Goal: Information Seeking & Learning: Check status

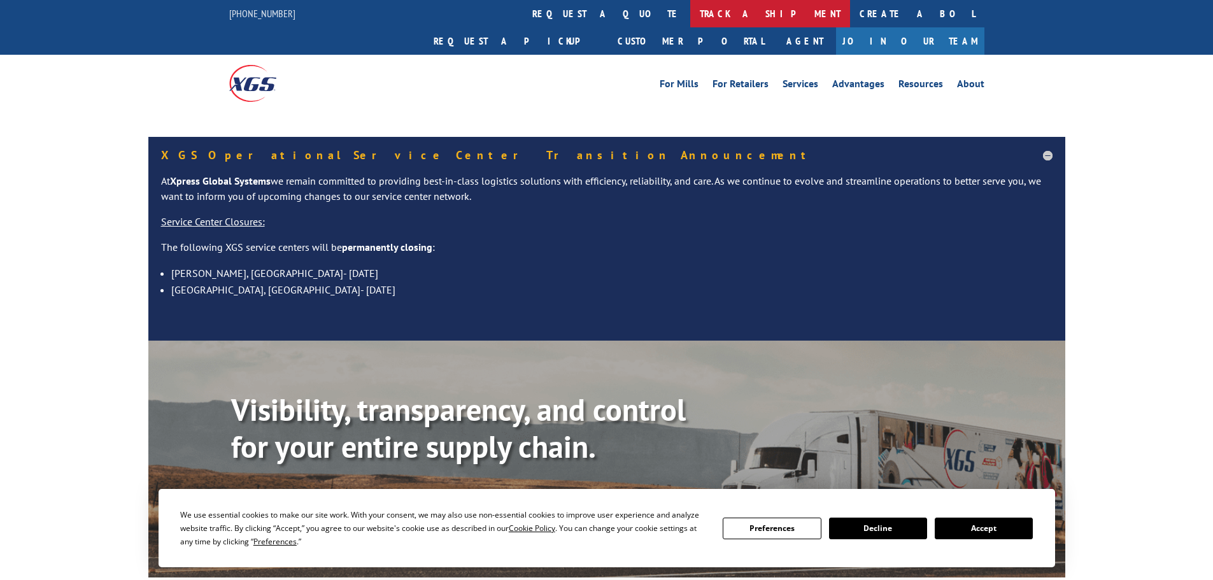
click at [690, 24] on link "track a shipment" at bounding box center [770, 13] width 160 height 27
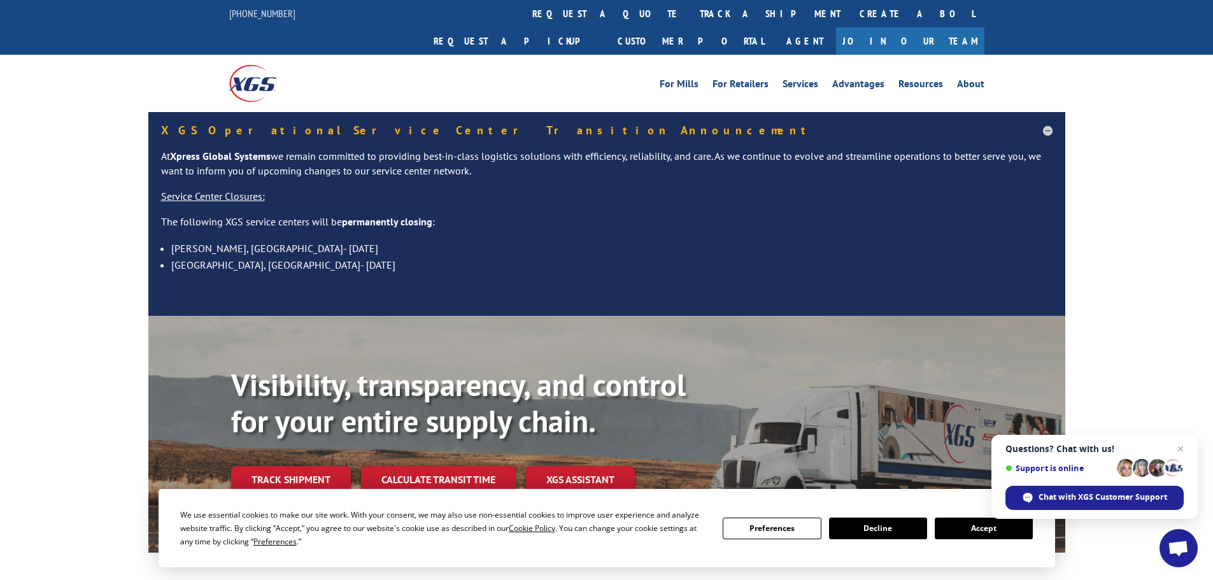
click at [690, 5] on link "track a shipment" at bounding box center [770, 13] width 160 height 27
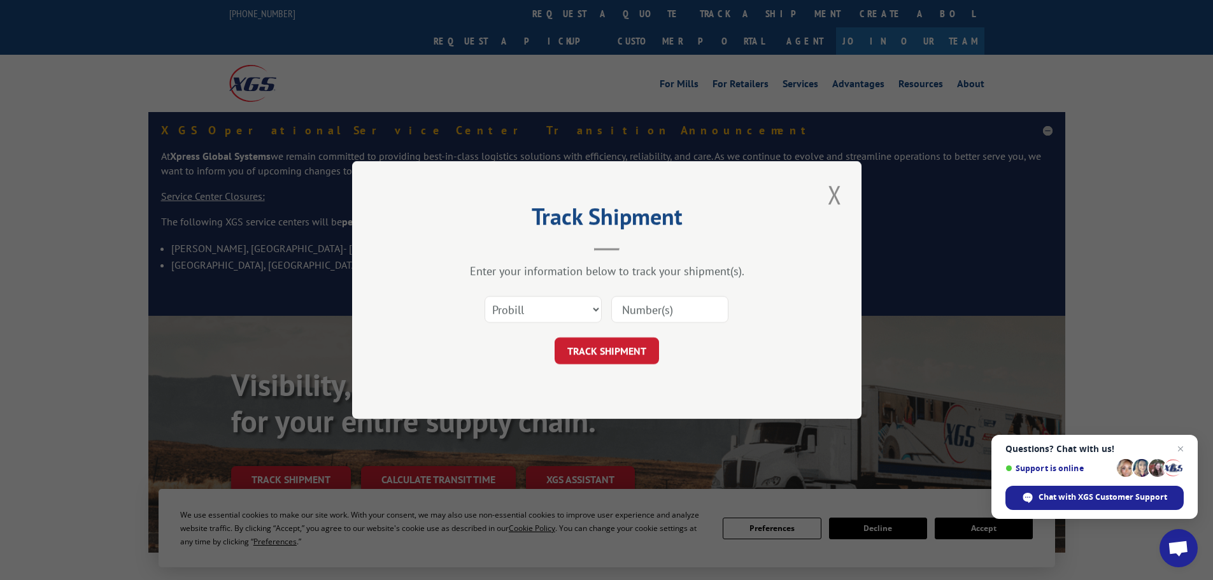
click at [512, 326] on div "Select category... Probill BOL PO" at bounding box center [607, 309] width 382 height 42
click at [511, 308] on select "Select category... Probill BOL PO" at bounding box center [543, 309] width 117 height 27
select select "bol"
click at [485, 296] on select "Select category... Probill BOL PO" at bounding box center [543, 309] width 117 height 27
click at [665, 319] on input at bounding box center [669, 309] width 117 height 27
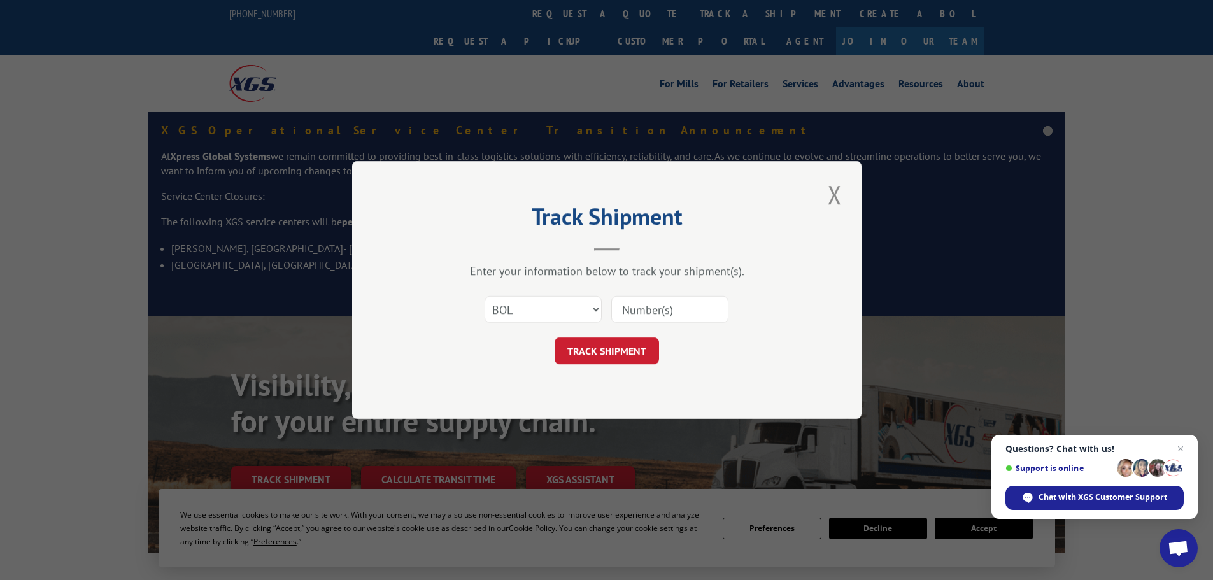
paste input "4893328"
type input "4893328"
click at [628, 338] on button "TRACK SHIPMENT" at bounding box center [607, 350] width 104 height 27
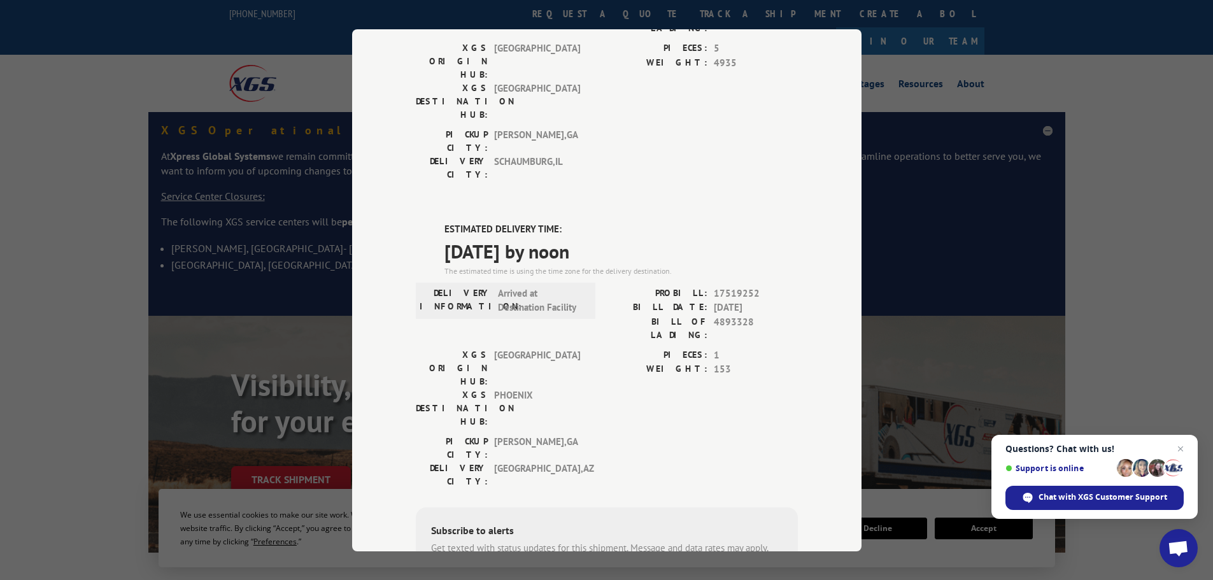
scroll to position [191, 0]
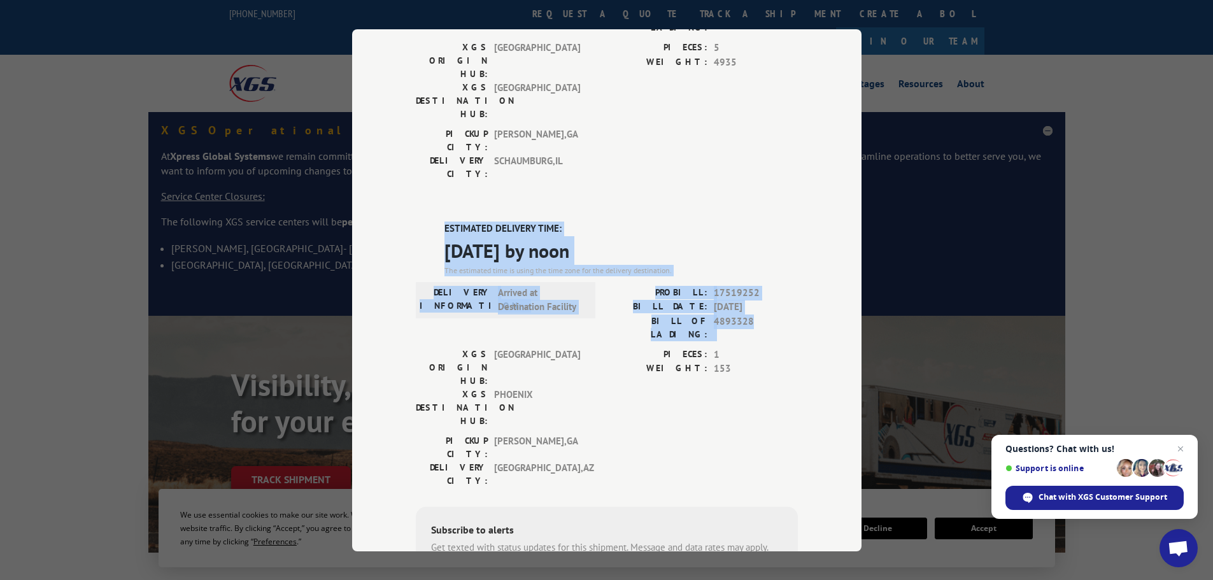
drag, startPoint x: 440, startPoint y: 153, endPoint x: 782, endPoint y: 246, distance: 355.1
click at [782, 246] on div "ESTIMATED DELIVERY TIME: [DATE] by noon The estimated time is using the time zo…" at bounding box center [607, 451] width 382 height 458
copy div "ESTIMATED DELIVERY TIME: [DATE] by noon The estimated time is using the time zo…"
